Goal: Information Seeking & Learning: Learn about a topic

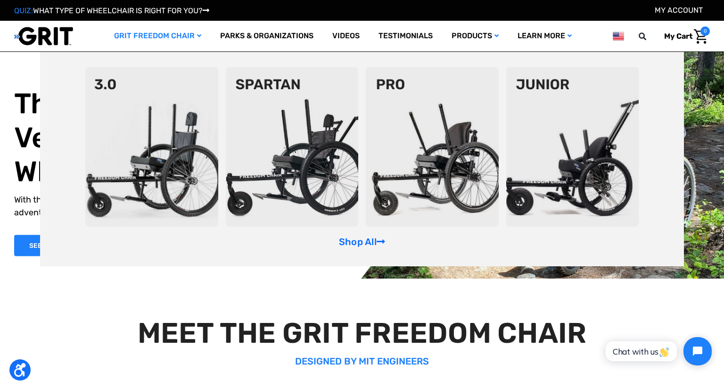
click at [186, 39] on link "GRIT Freedom Chair" at bounding box center [158, 36] width 106 height 31
click at [133, 38] on link "GRIT Freedom Chair" at bounding box center [158, 36] width 106 height 31
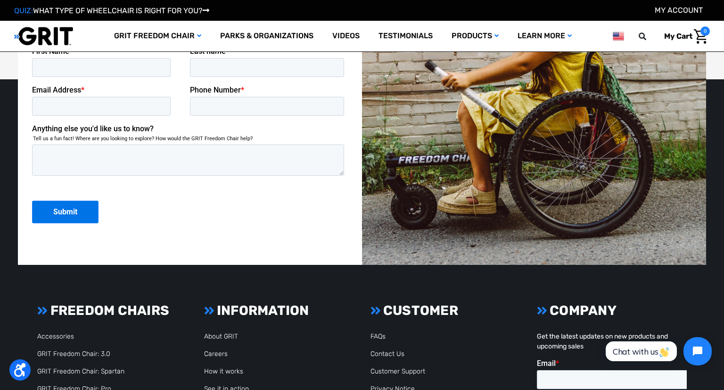
scroll to position [2537, 0]
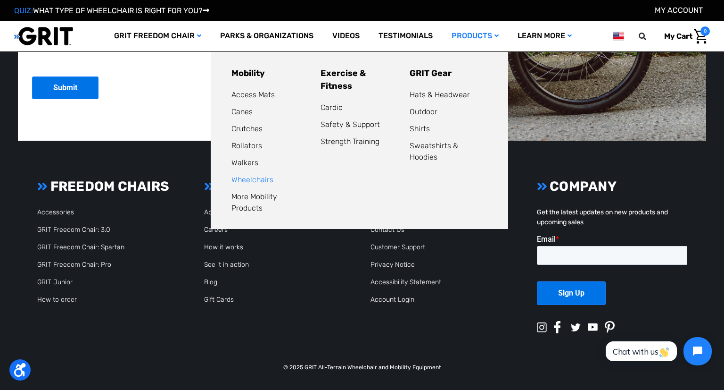
click at [249, 182] on link "Wheelchairs" at bounding box center [253, 179] width 42 height 9
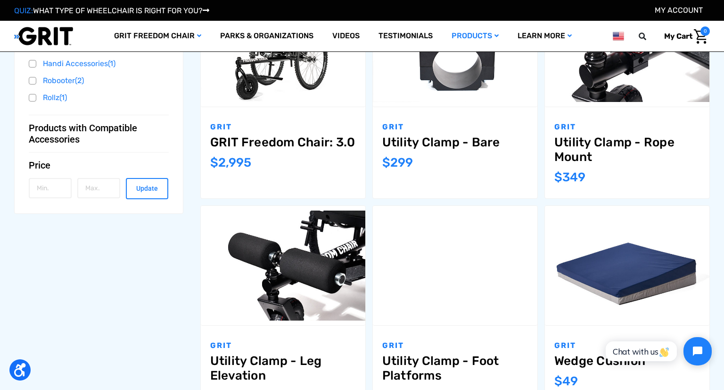
scroll to position [458, 0]
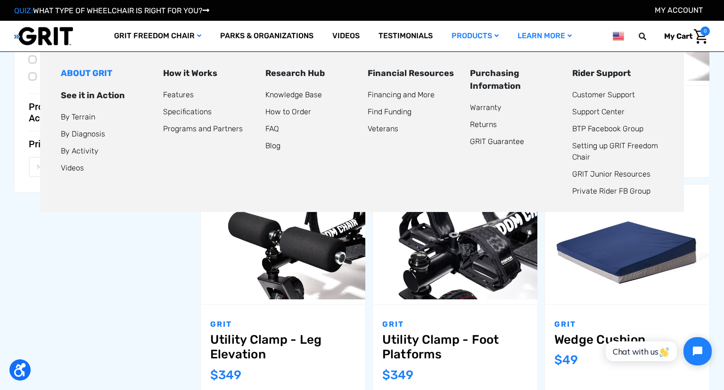
click at [92, 74] on link "ABOUT GRIT" at bounding box center [86, 73] width 51 height 10
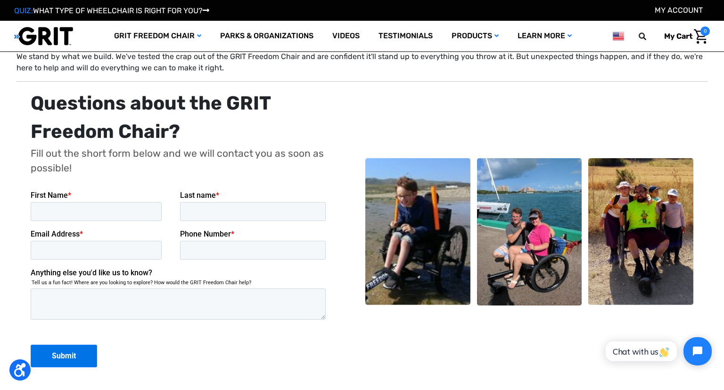
scroll to position [2205, 0]
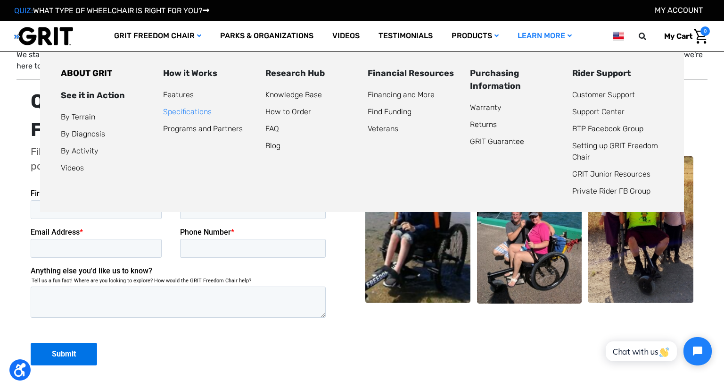
click at [188, 109] on link "Specifications" at bounding box center [187, 111] width 49 height 9
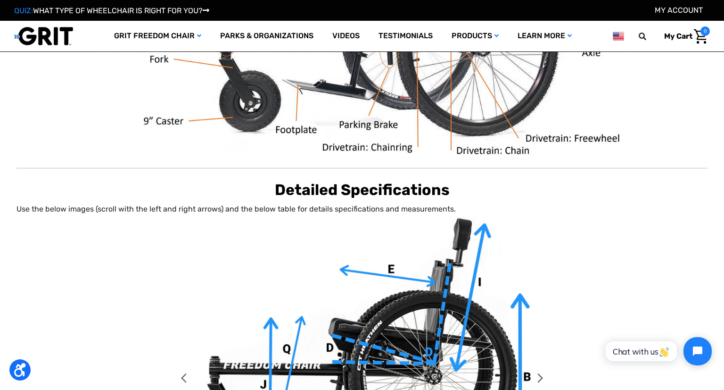
scroll to position [362, 0]
